Goal: Transaction & Acquisition: Obtain resource

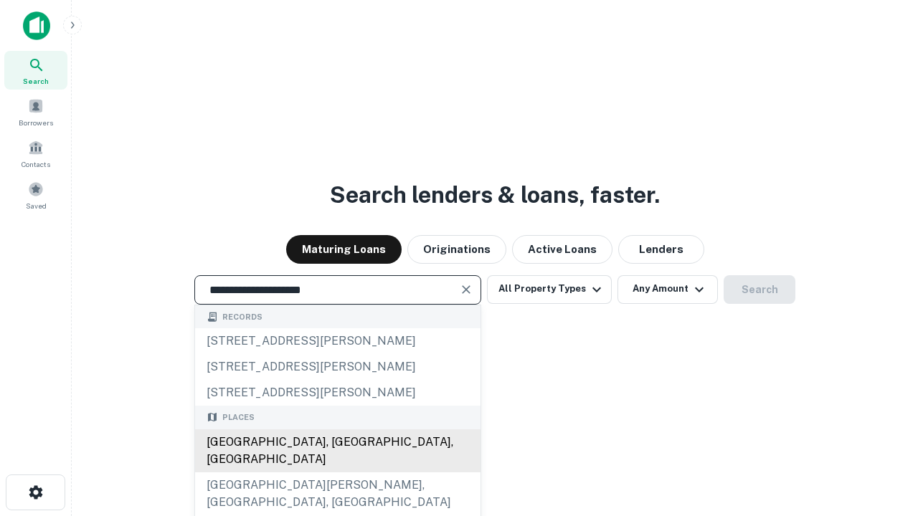
click at [337, 473] on div "Santa Monica, CA, USA" at bounding box center [337, 450] width 285 height 43
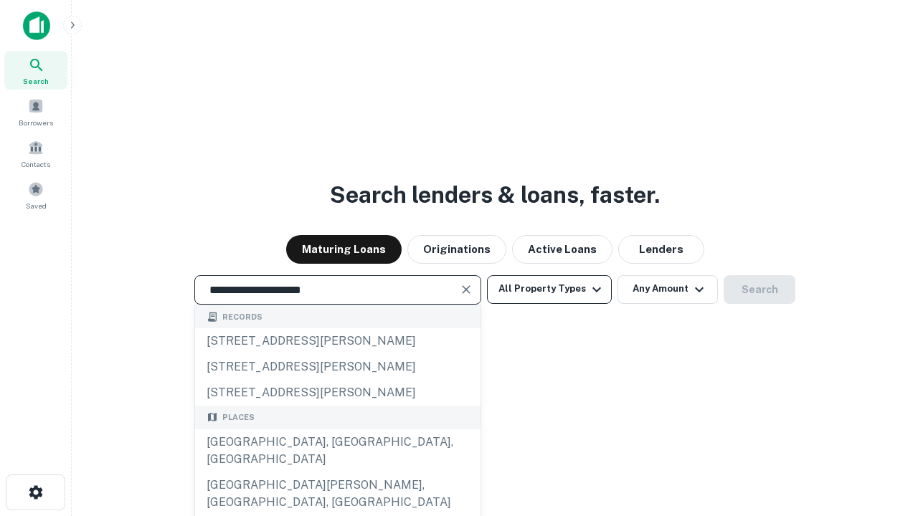
type input "**********"
click at [549, 289] on button "All Property Types" at bounding box center [549, 289] width 125 height 29
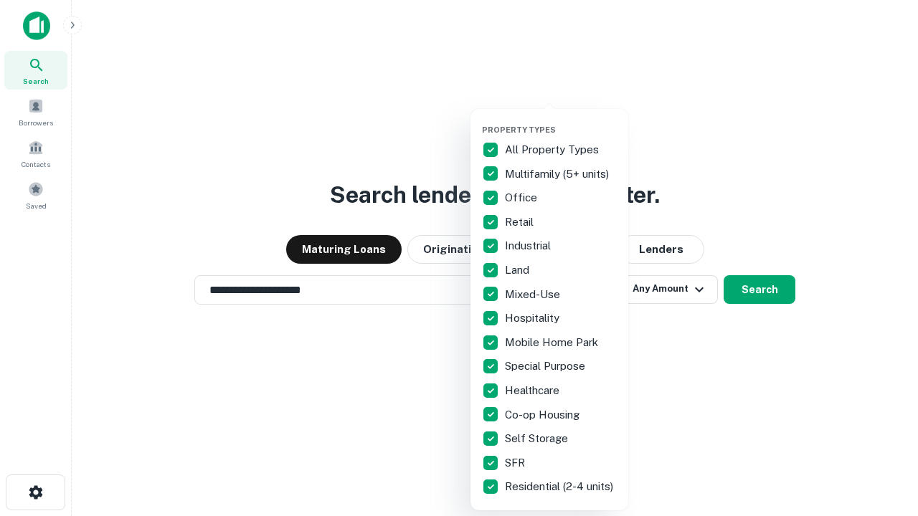
click at [561, 120] on button "button" at bounding box center [561, 120] width 158 height 1
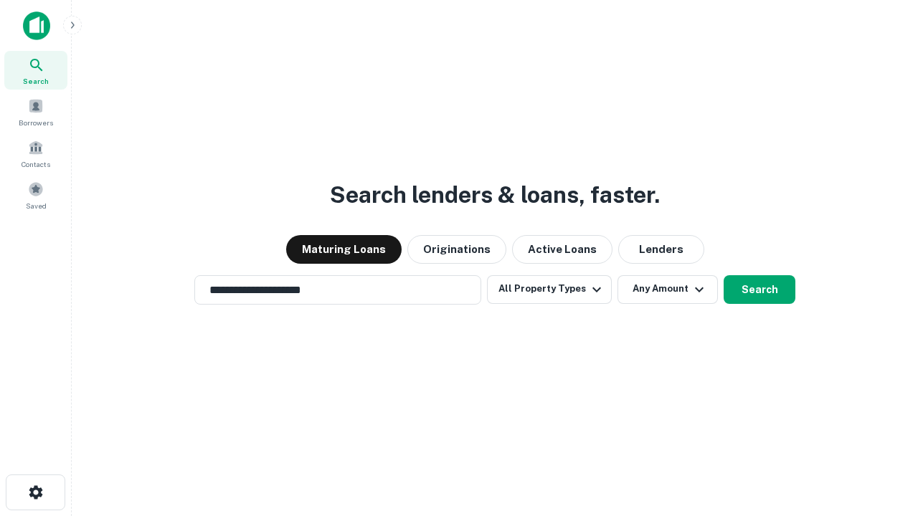
scroll to position [9, 173]
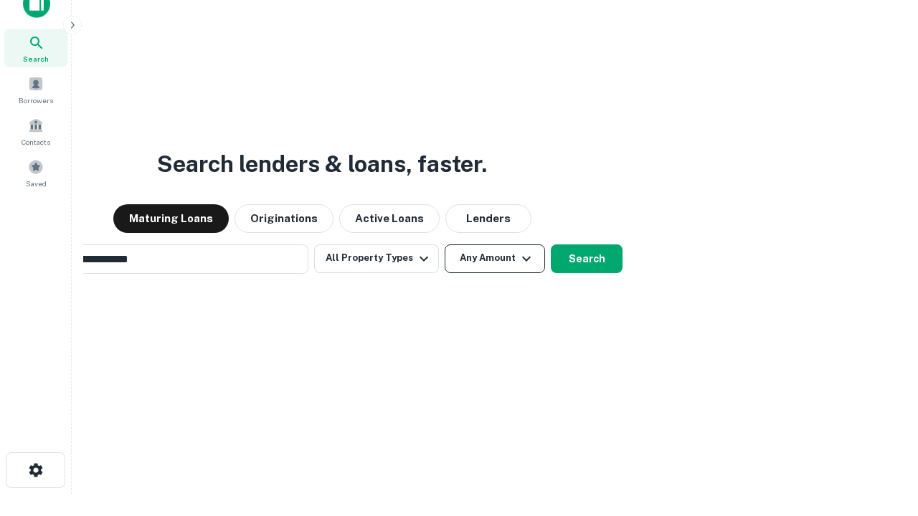
click at [445, 244] on button "Any Amount" at bounding box center [495, 258] width 100 height 29
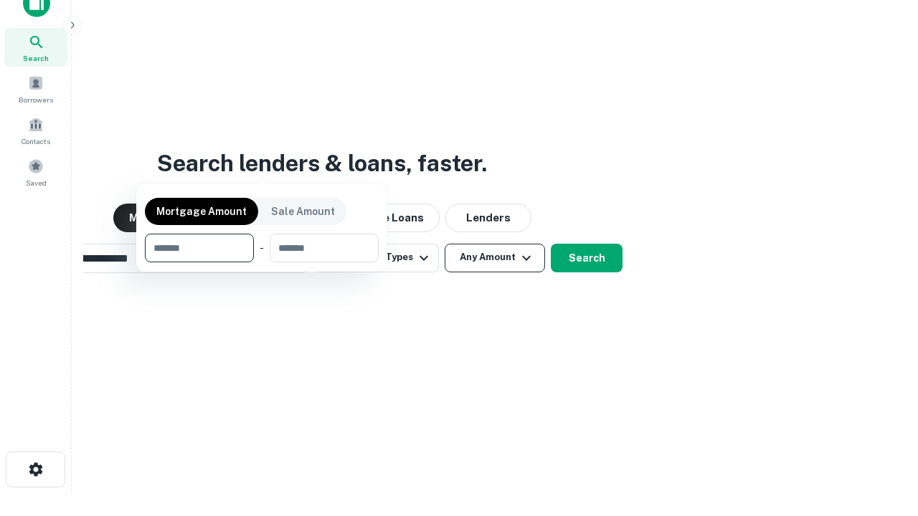
scroll to position [103, 406]
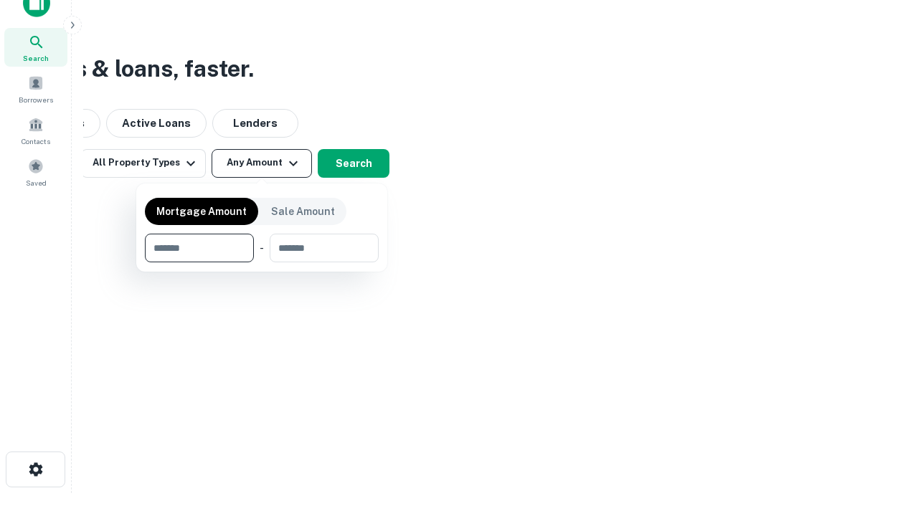
type input "*******"
click at [262, 262] on button "button" at bounding box center [262, 262] width 234 height 1
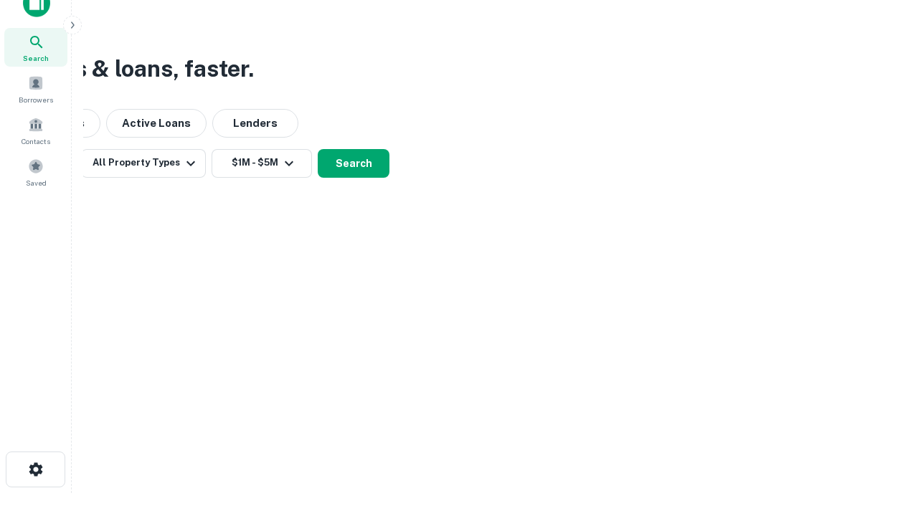
scroll to position [9, 265]
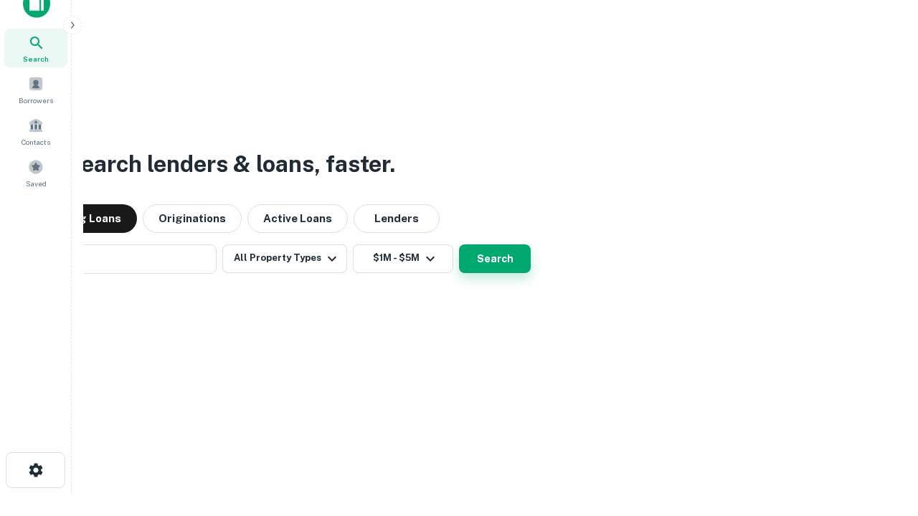
click at [459, 244] on button "Search" at bounding box center [495, 258] width 72 height 29
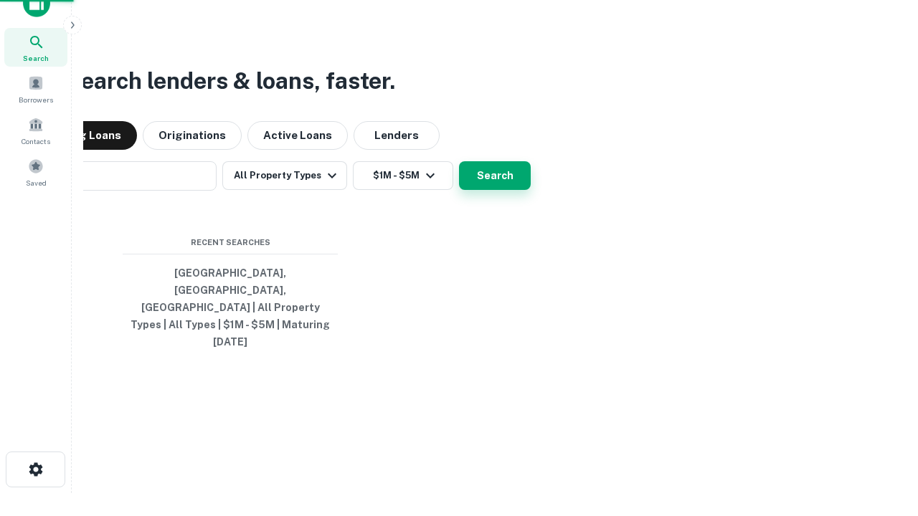
scroll to position [38, 406]
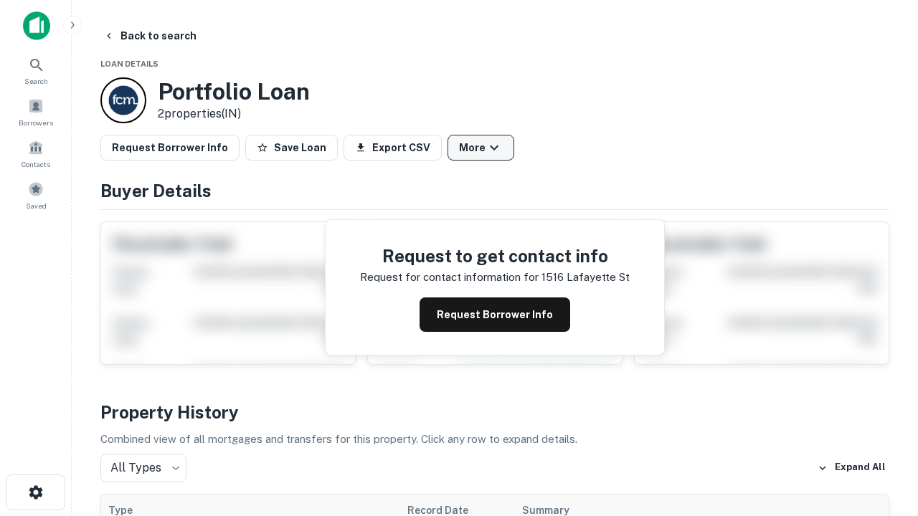
click at [480, 148] on button "More" at bounding box center [480, 148] width 67 height 26
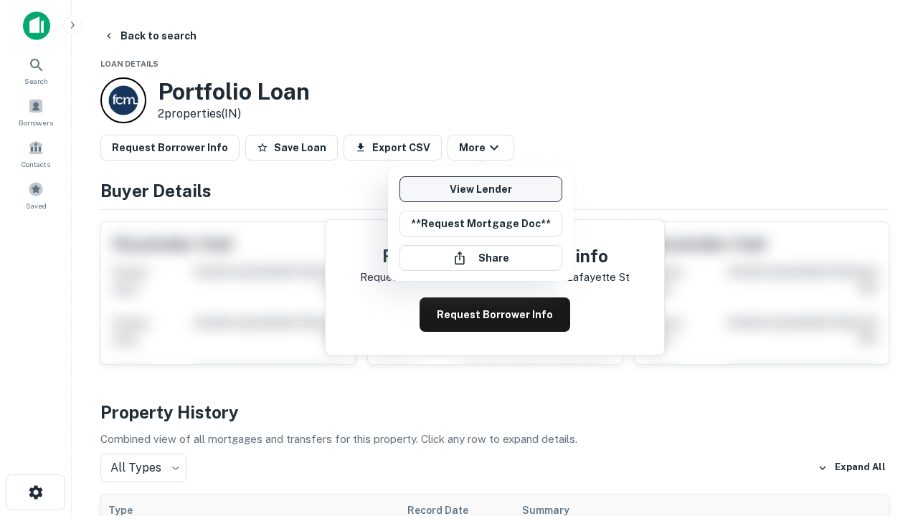
click at [480, 189] on link "View Lender" at bounding box center [480, 189] width 163 height 26
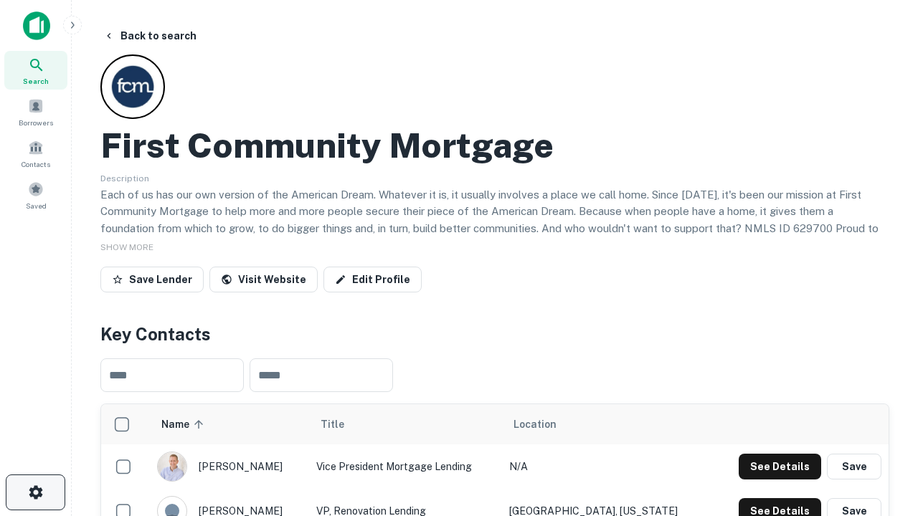
click at [35, 493] on icon "button" at bounding box center [35, 492] width 17 height 17
